Goal: Task Accomplishment & Management: Use online tool/utility

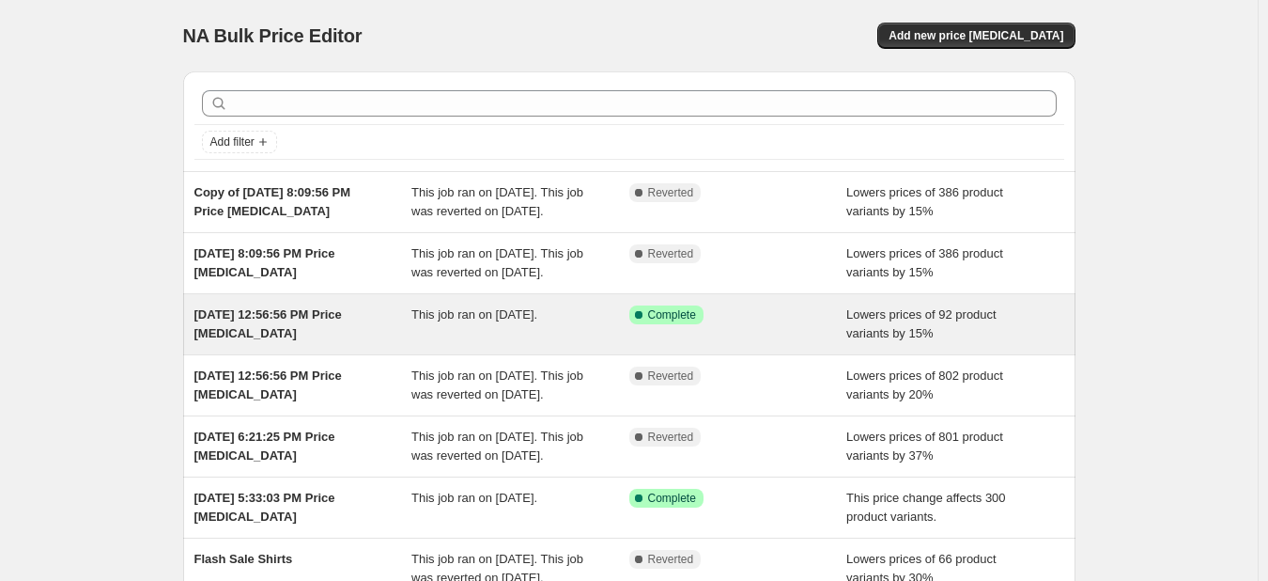
click at [726, 343] on div "Success Complete Complete" at bounding box center [738, 324] width 218 height 38
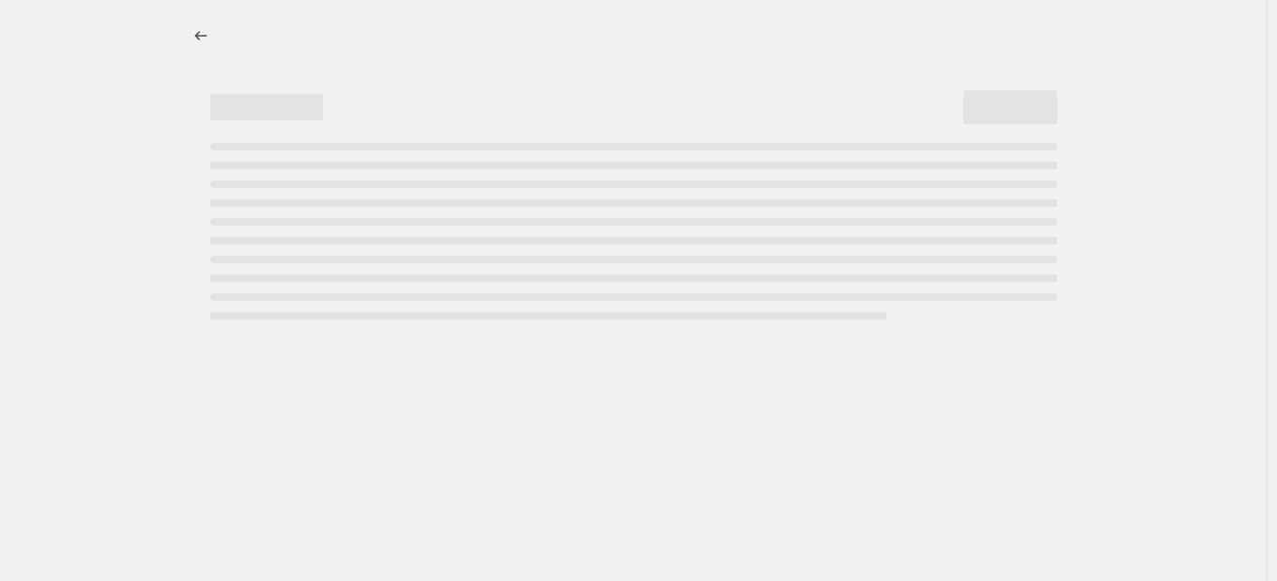
select select "percentage"
select select "no_change"
select select "tag"
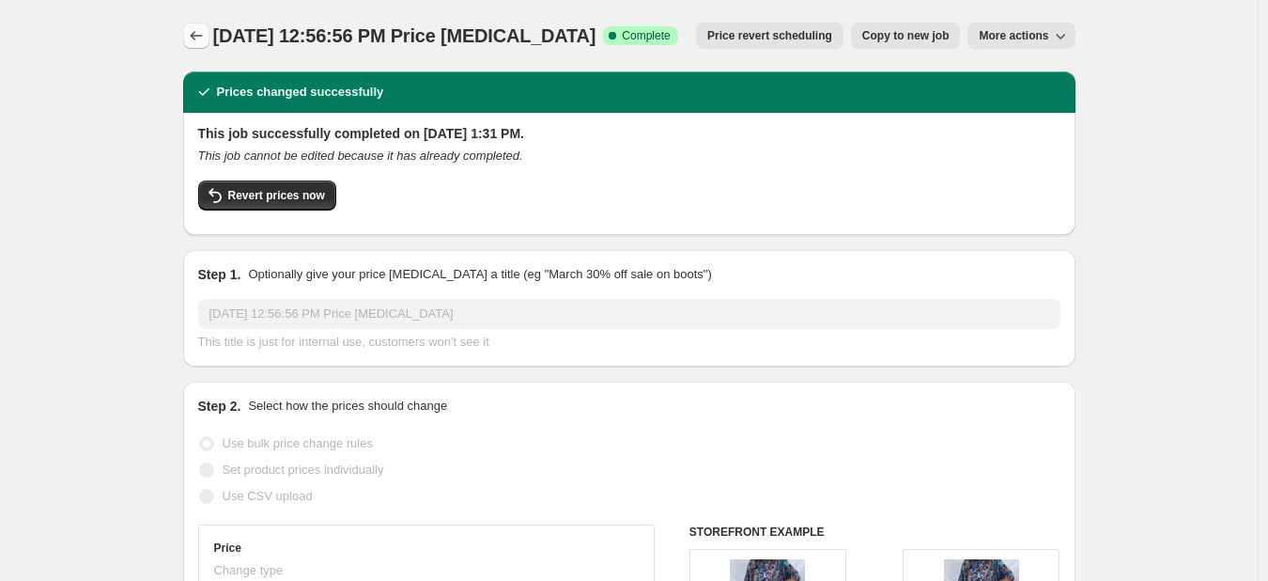
click at [200, 30] on icon "Price change jobs" at bounding box center [196, 35] width 19 height 19
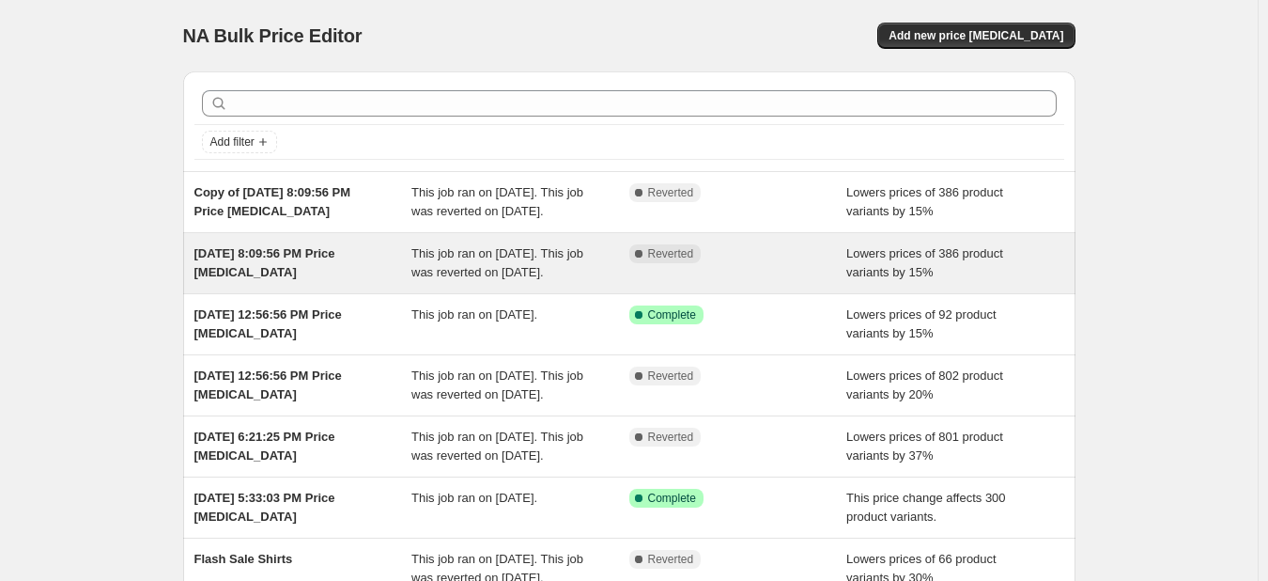
click at [535, 282] on div "This job ran on [DATE]. This job was reverted on [DATE]." at bounding box center [520, 263] width 218 height 38
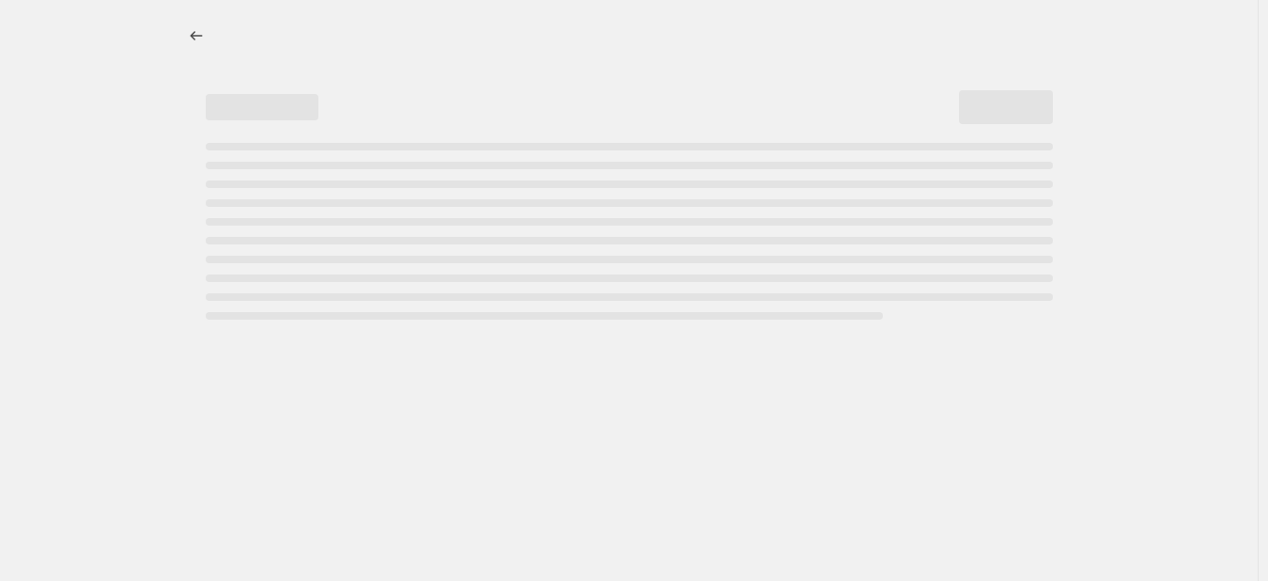
select select "percentage"
select select "no_change"
select select "collection"
select select "not_equal"
select select "tag"
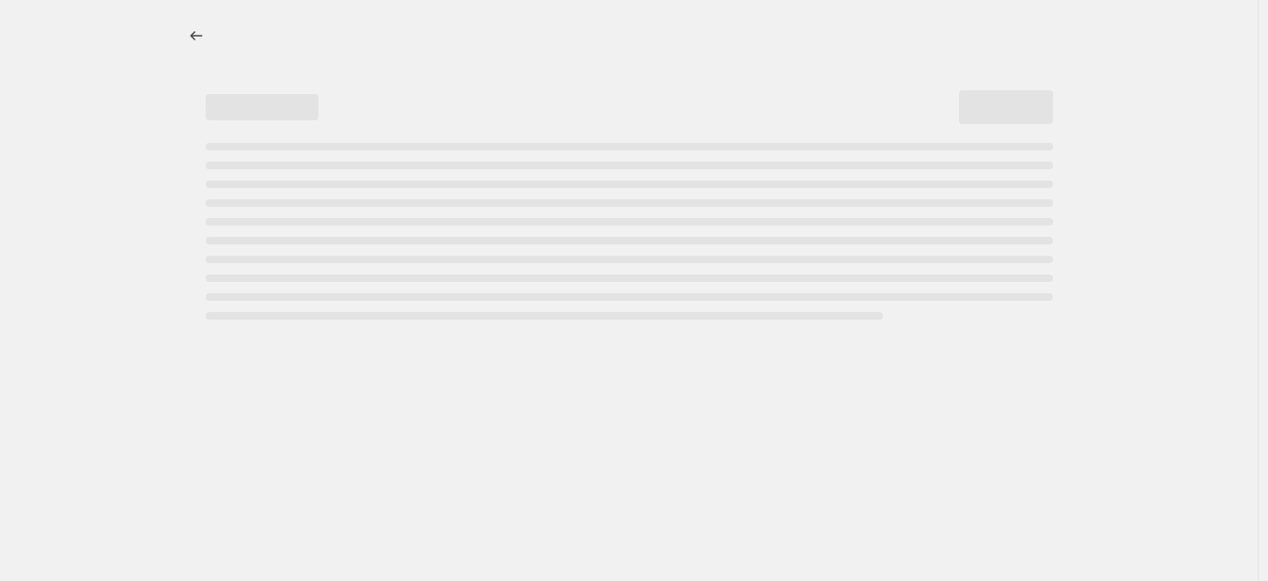
select select "not_equal"
select select "inventory_quantity"
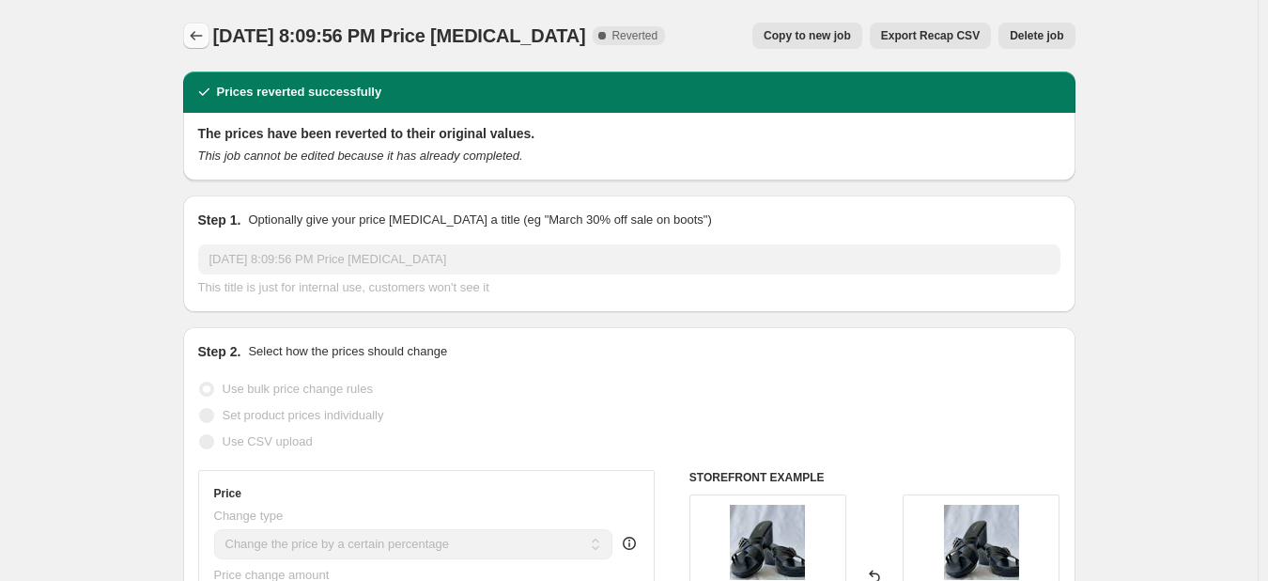
click at [209, 23] on button "Price change jobs" at bounding box center [196, 36] width 26 height 26
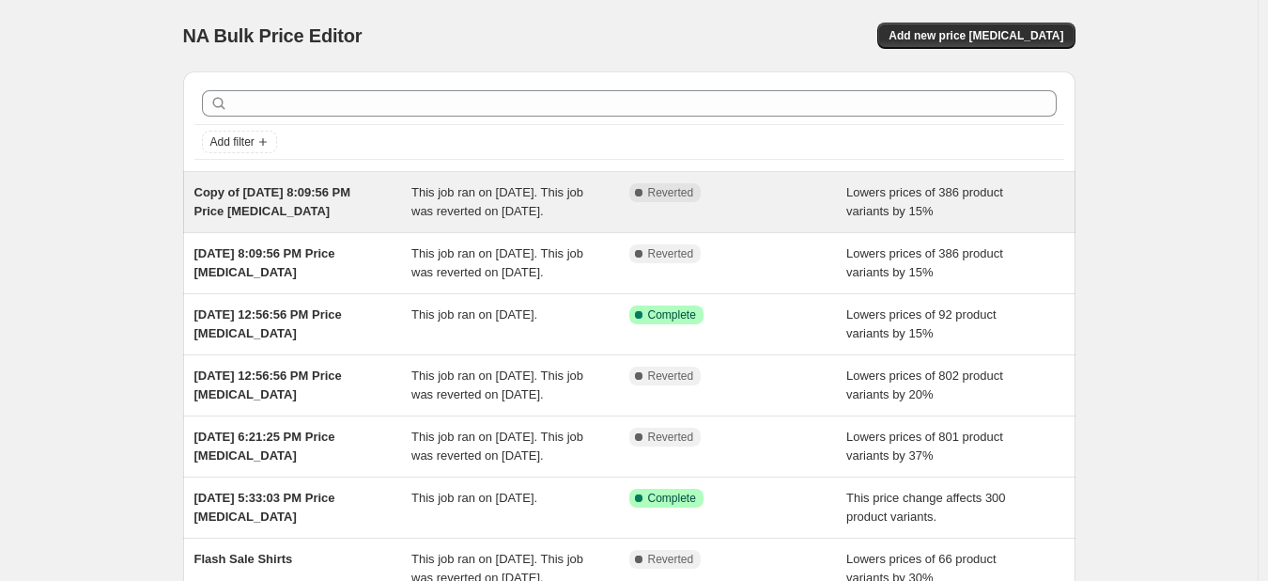
click at [282, 213] on span "Copy of [DATE] 8:09:56 PM Price [MEDICAL_DATA]" at bounding box center [272, 201] width 157 height 33
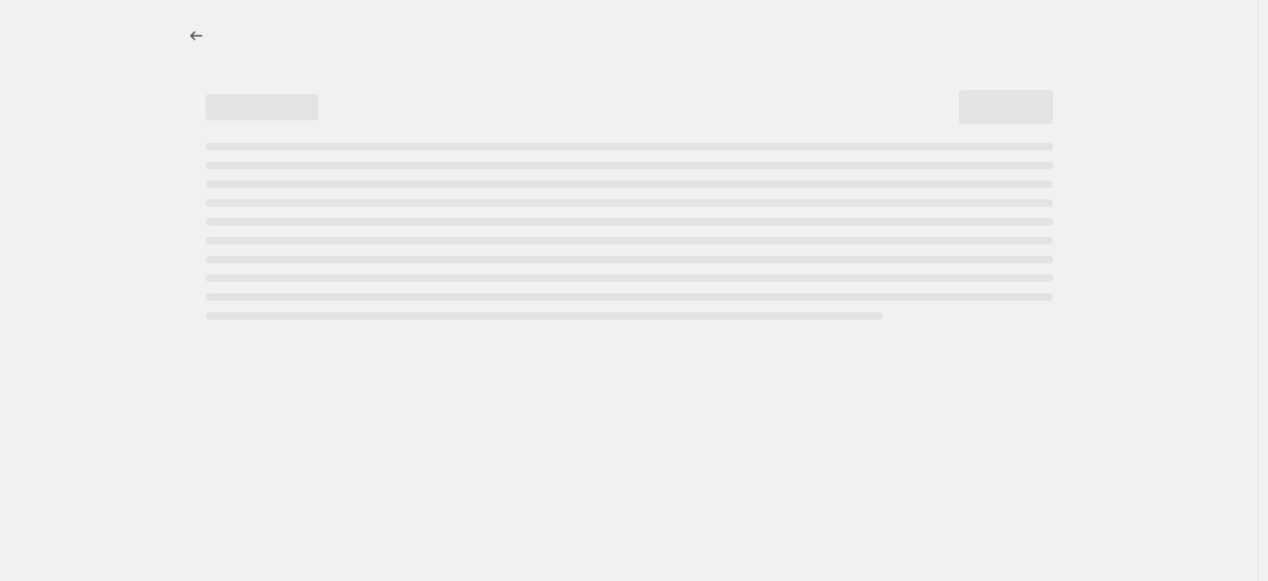
select select "percentage"
select select "collection"
select select "not_equal"
select select "tag"
select select "not_equal"
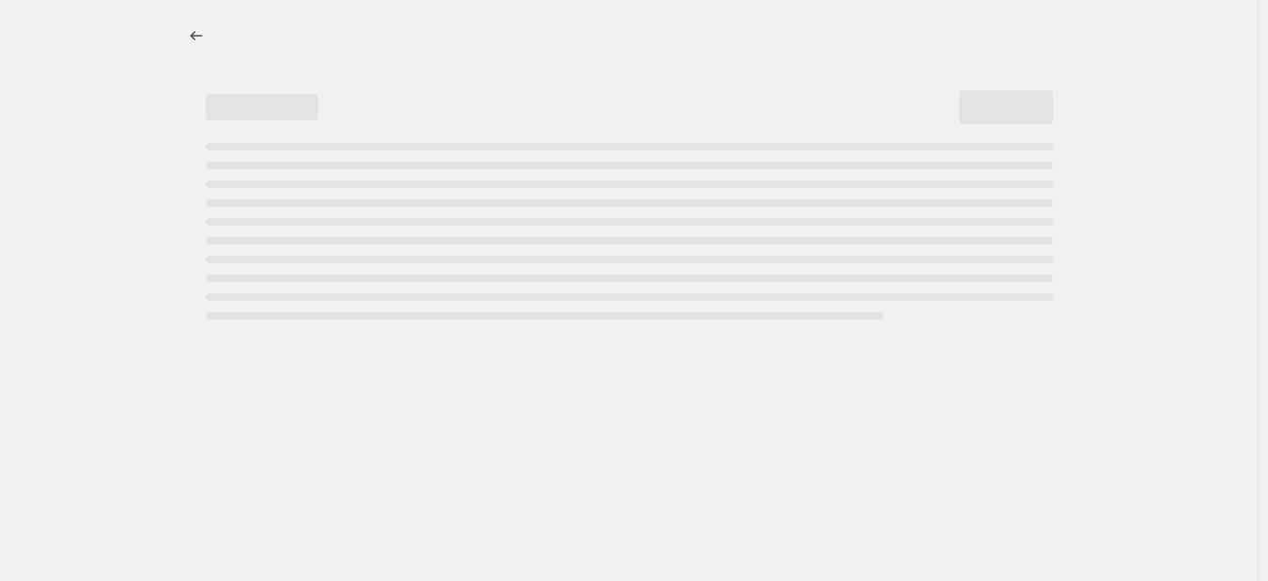
select select "inventory_quantity"
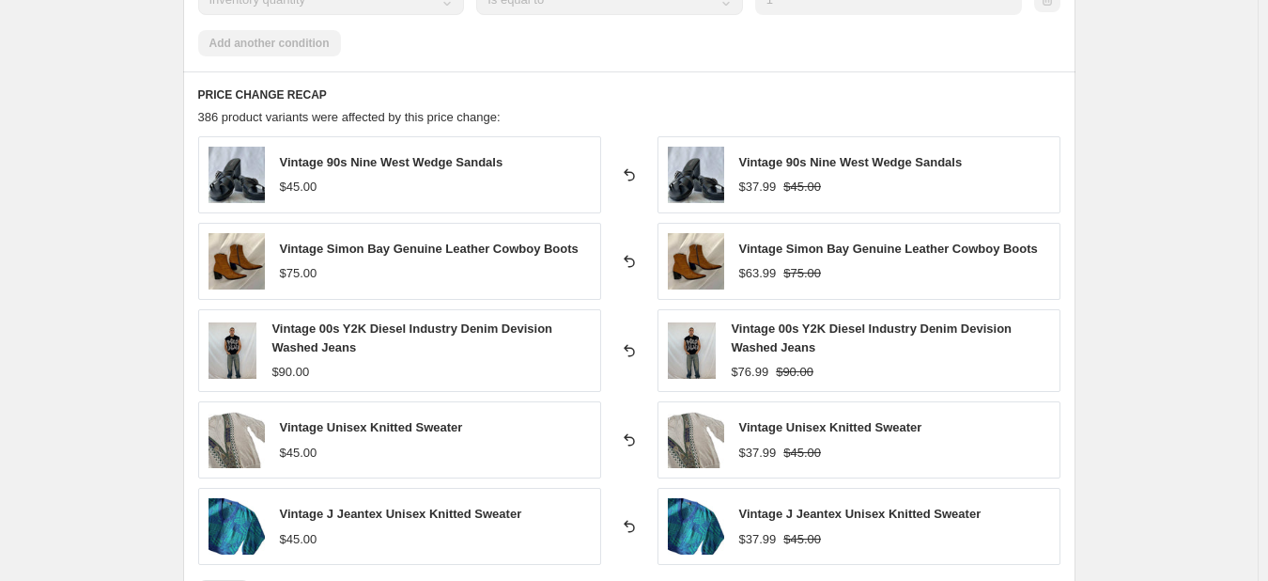
scroll to position [1422, 0]
